Goal: Task Accomplishment & Management: Manage account settings

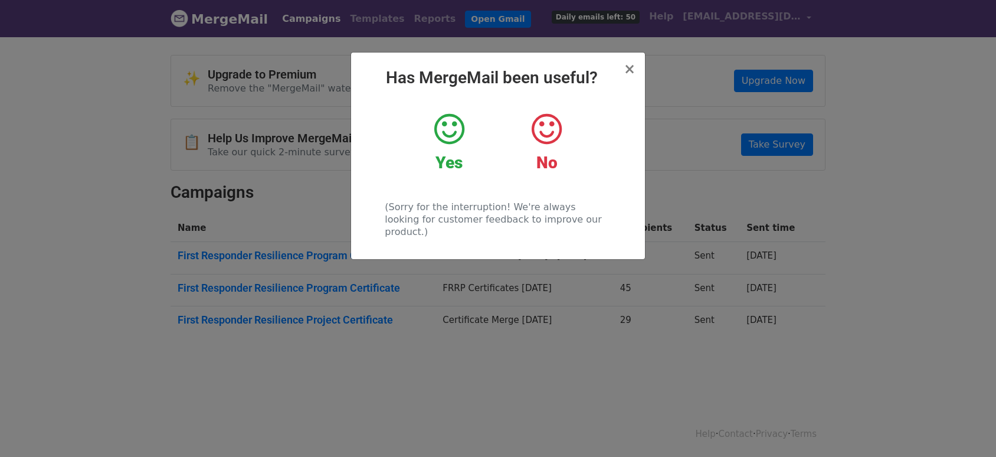
click at [556, 131] on icon at bounding box center [547, 129] width 30 height 35
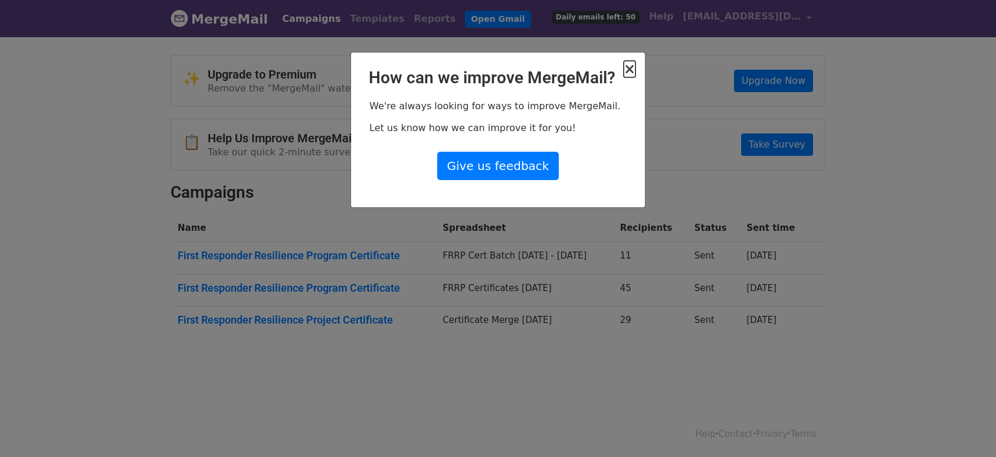
click at [630, 68] on span "×" at bounding box center [630, 69] width 12 height 17
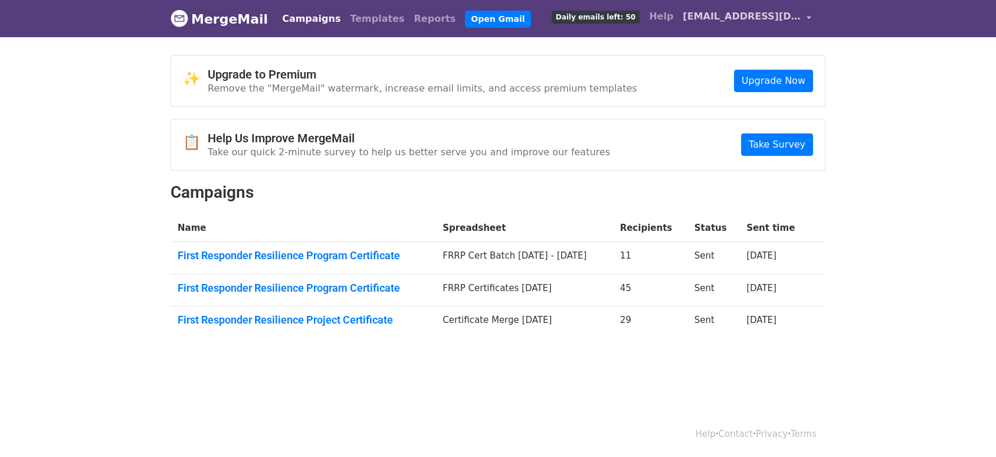
click at [808, 19] on link "[EMAIL_ADDRESS][DOMAIN_NAME]" at bounding box center [747, 19] width 138 height 28
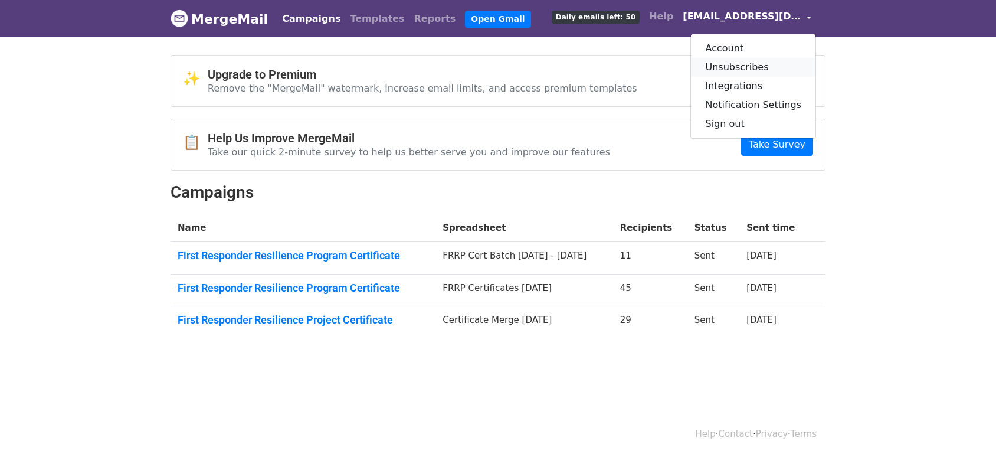
click at [755, 64] on link "Unsubscribes" at bounding box center [753, 67] width 125 height 19
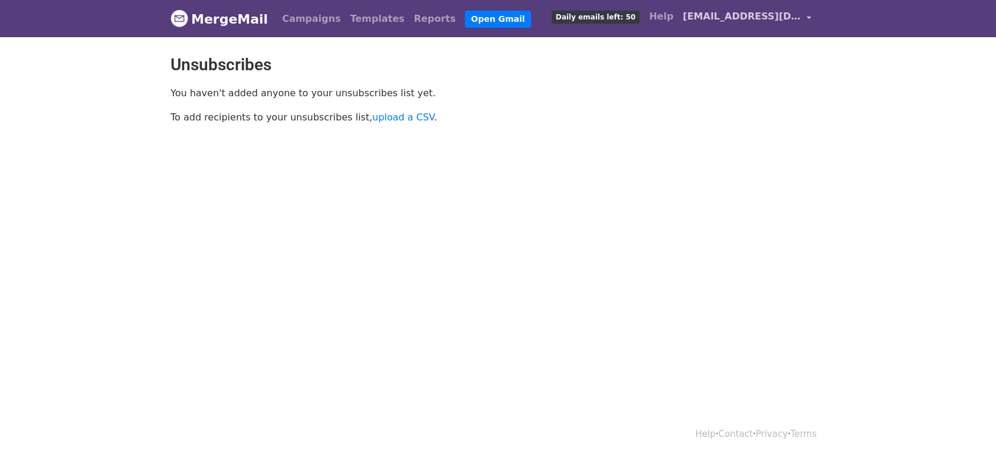
click at [810, 15] on link "[EMAIL_ADDRESS][DOMAIN_NAME]" at bounding box center [747, 19] width 138 height 28
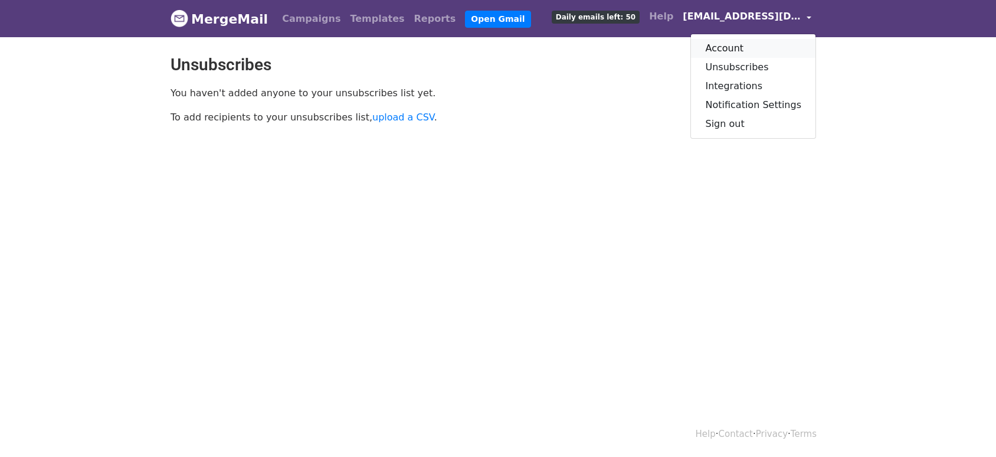
click at [742, 50] on link "Account" at bounding box center [753, 48] width 125 height 19
